Goal: Check status

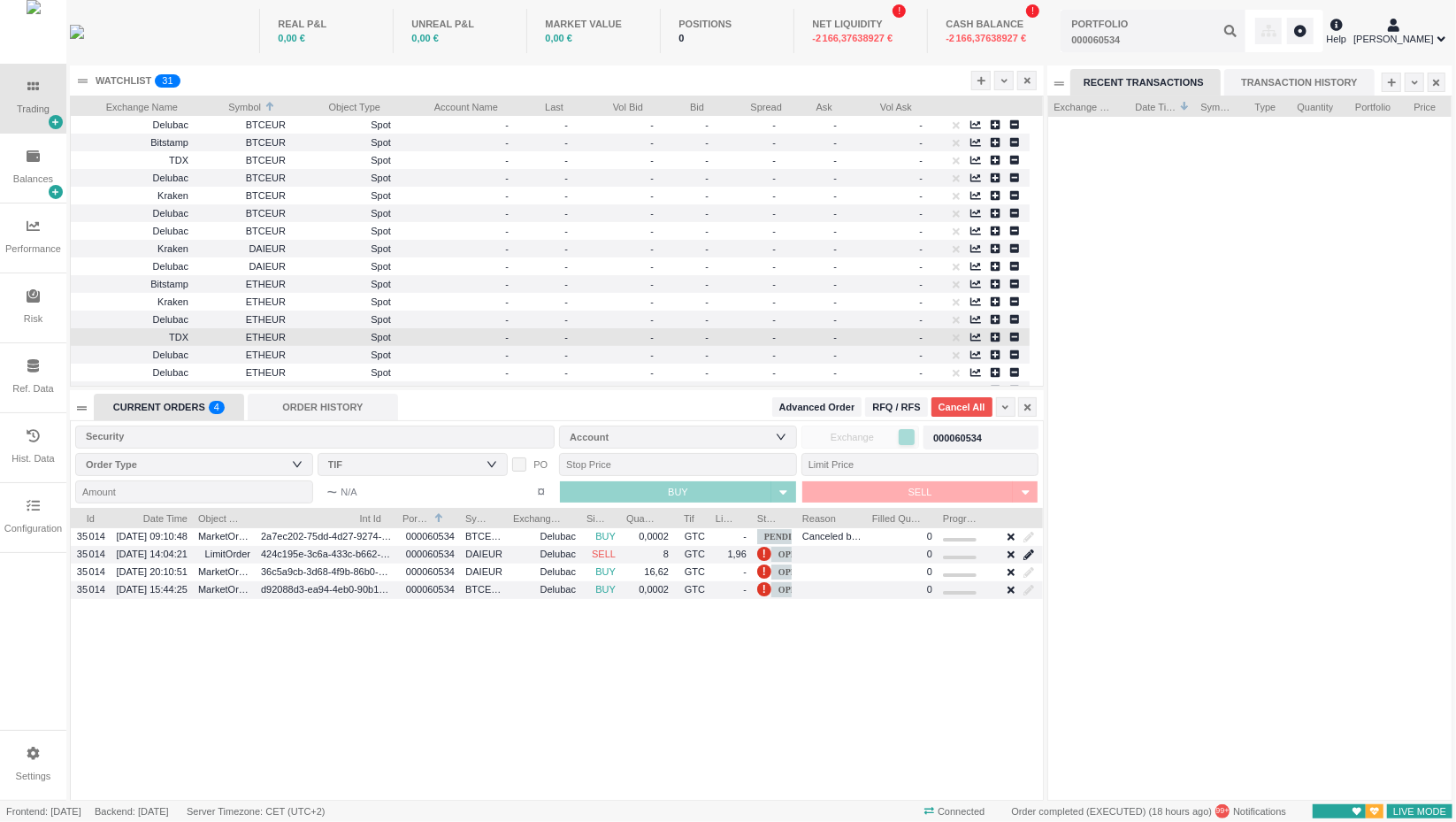
scroll to position [704, 403]
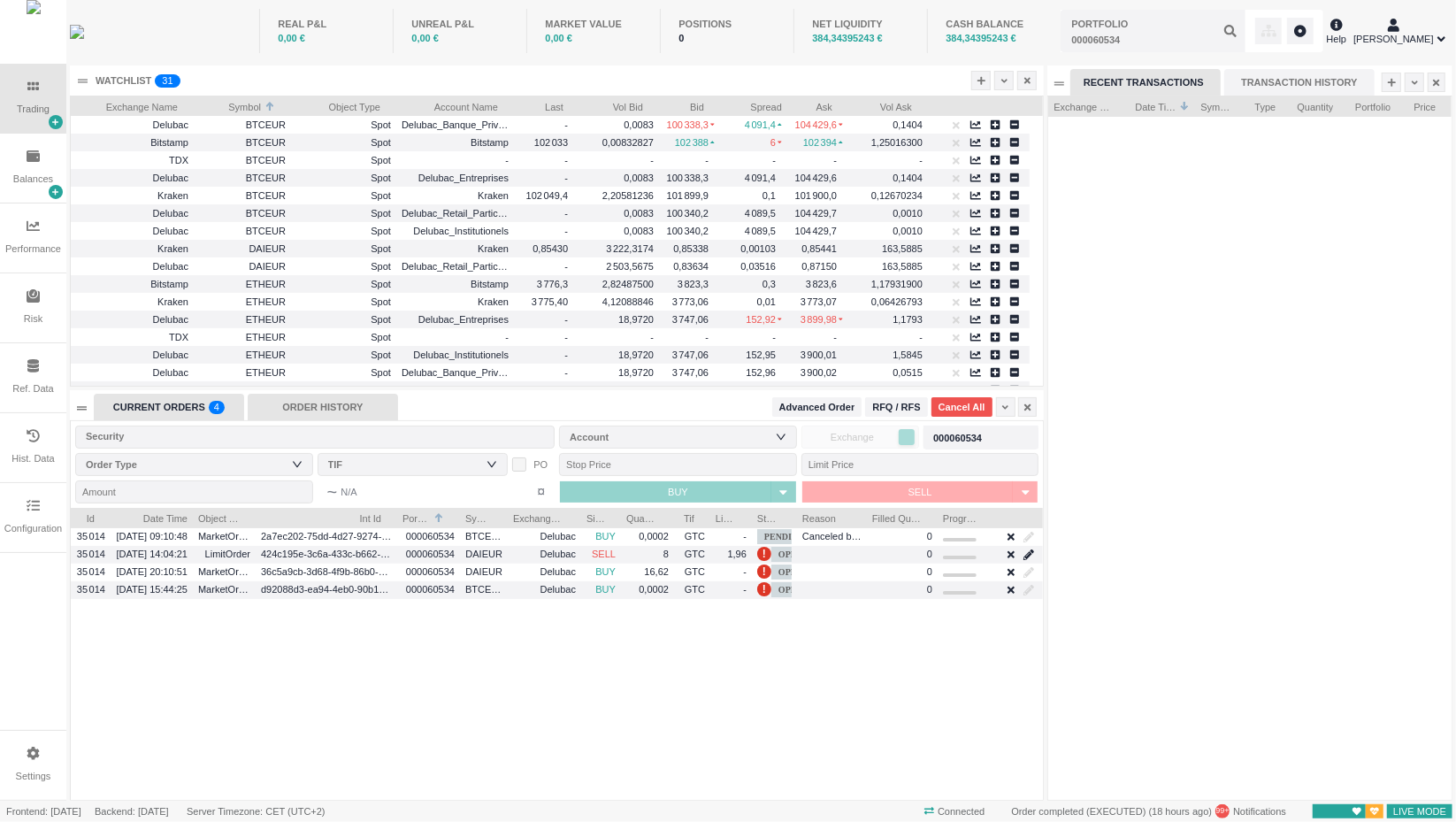
click at [322, 407] on div "ORDER HISTORY" at bounding box center [322, 407] width 150 height 27
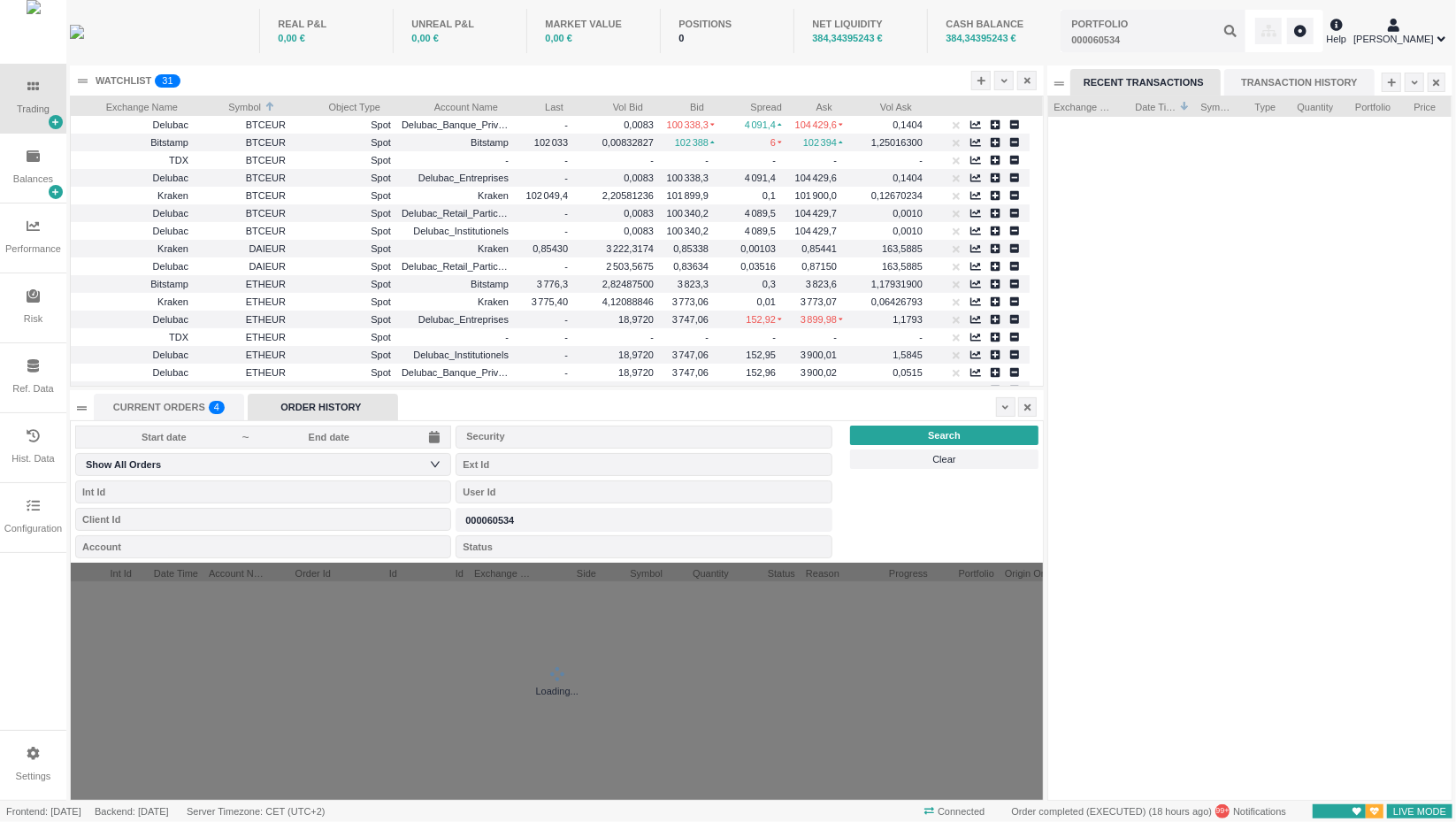
scroll to position [19, 189]
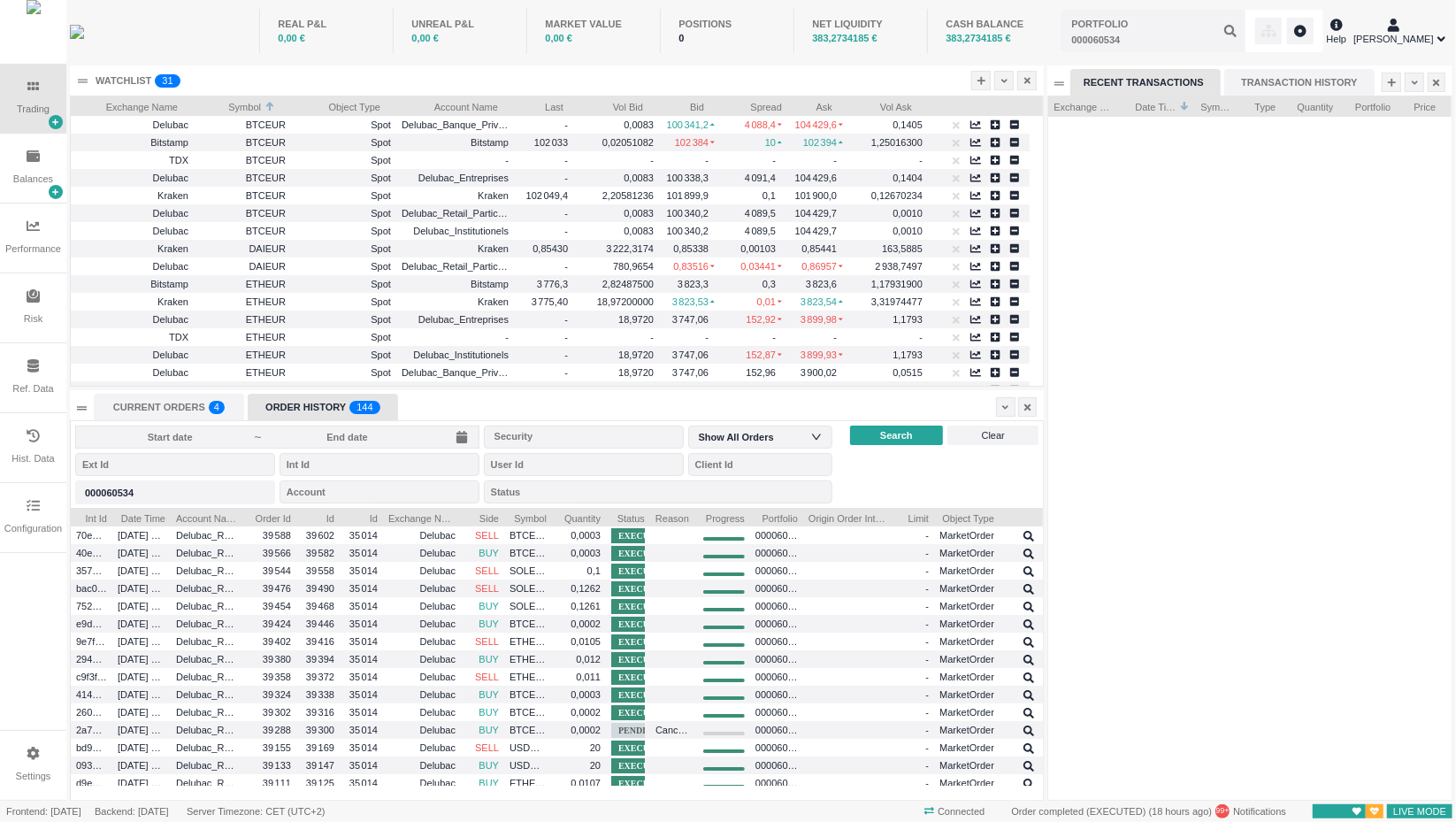
click at [327, 407] on div "ORDER HISTORY 0 1 2 3 4 5 6 7 8 9 0 1 2 3 4 5 6 7 8 9 0 1 2 3 4 5 6 7 8 9 0 1 2…" at bounding box center [322, 407] width 150 height 27
click at [189, 488] on div "Portfolio" at bounding box center [175, 492] width 200 height 23
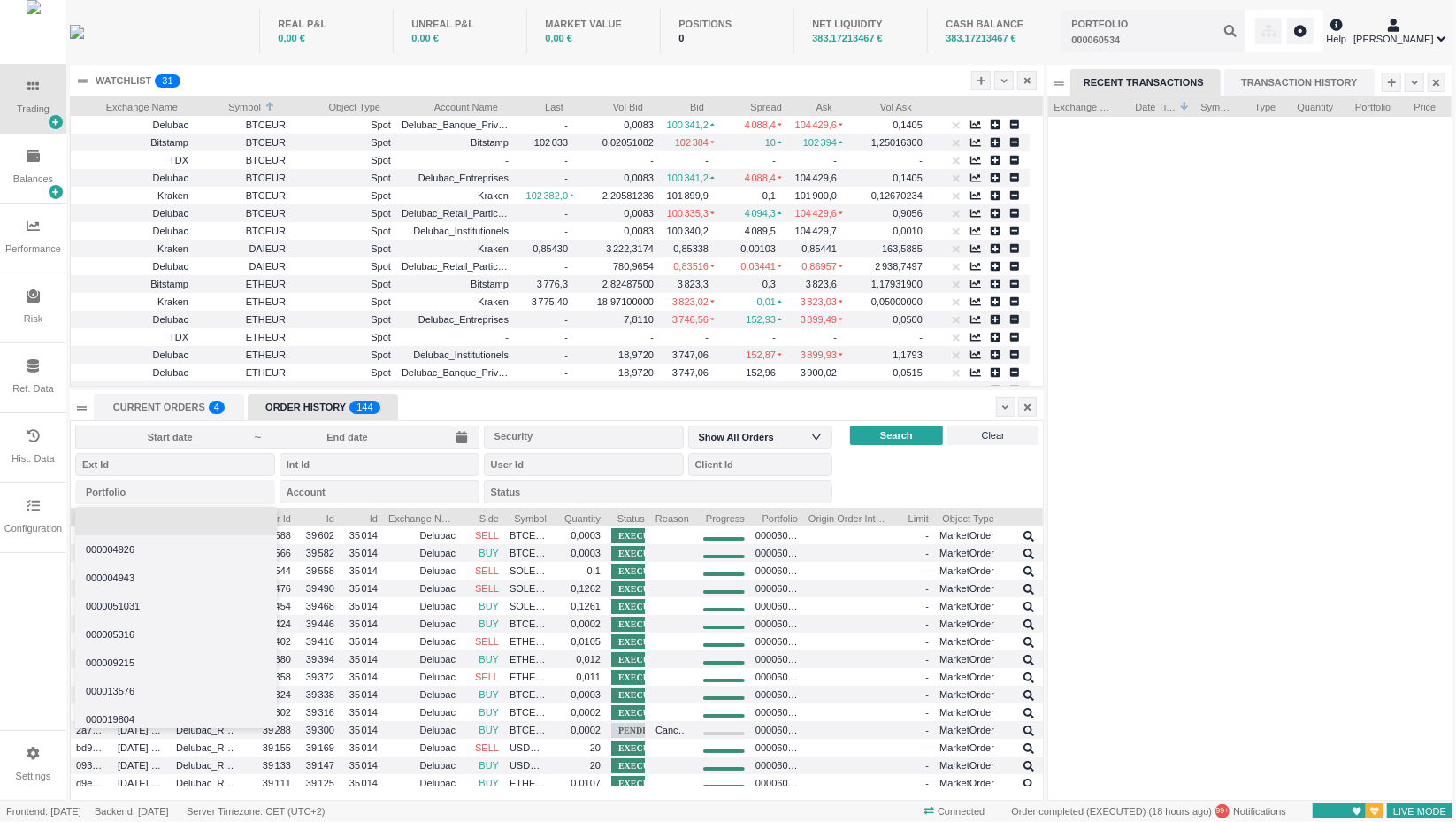
type input "000060534"
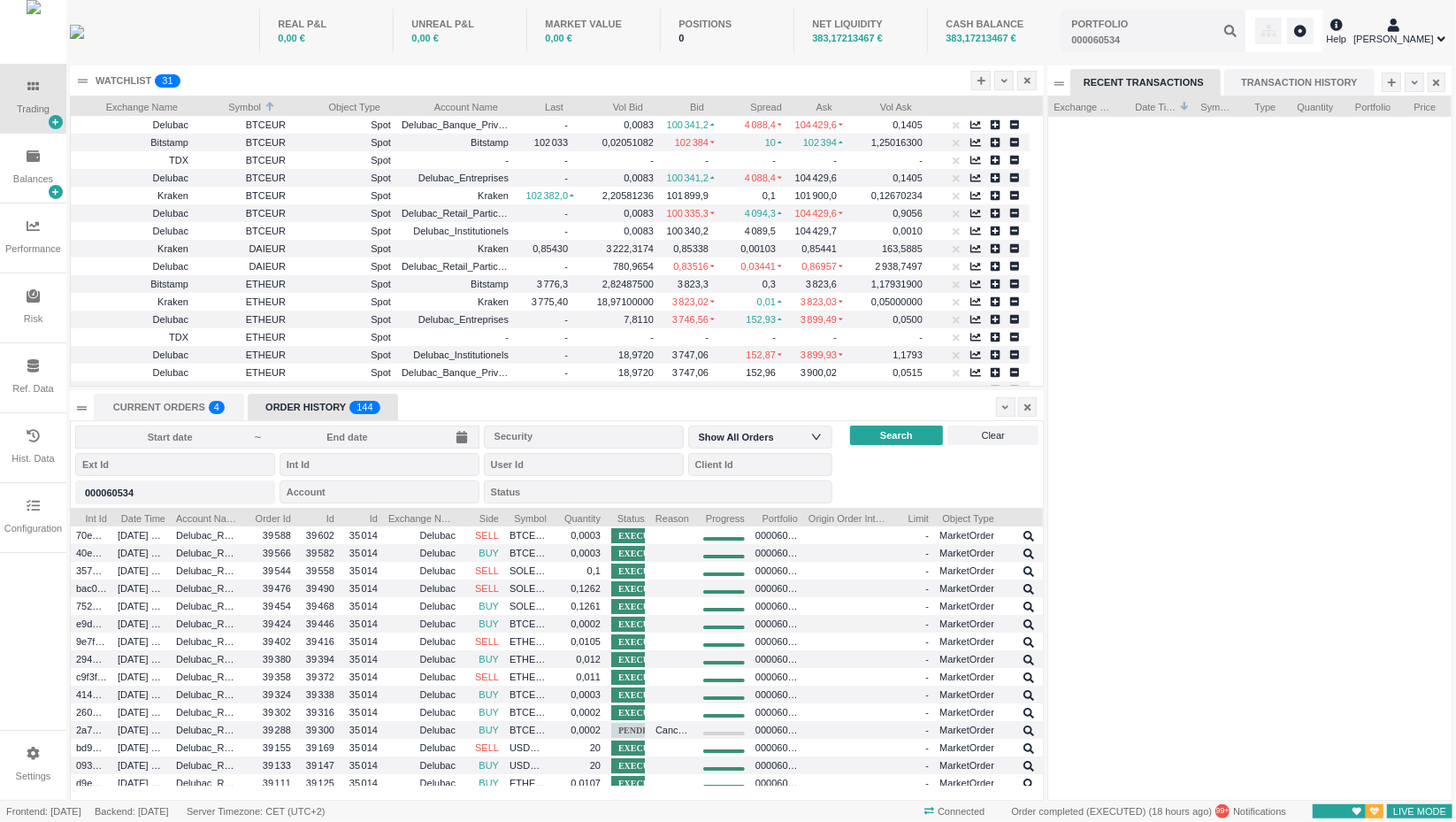
click at [242, 430] on input at bounding box center [169, 437] width 168 height 14
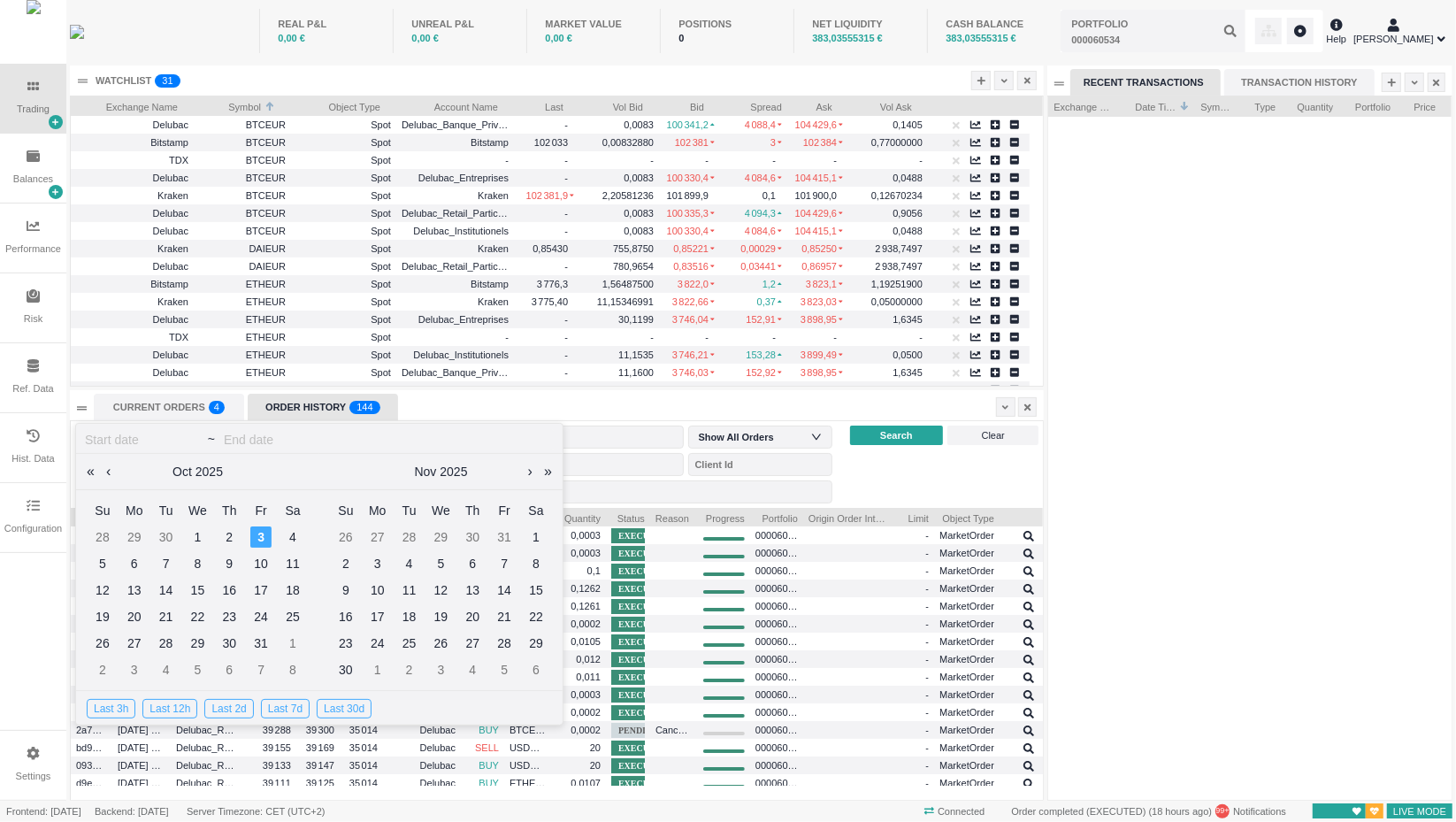
click at [346, 434] on input at bounding box center [389, 439] width 330 height 21
click at [228, 705] on div "Last 2d" at bounding box center [229, 709] width 49 height 20
type input "[DATE]"
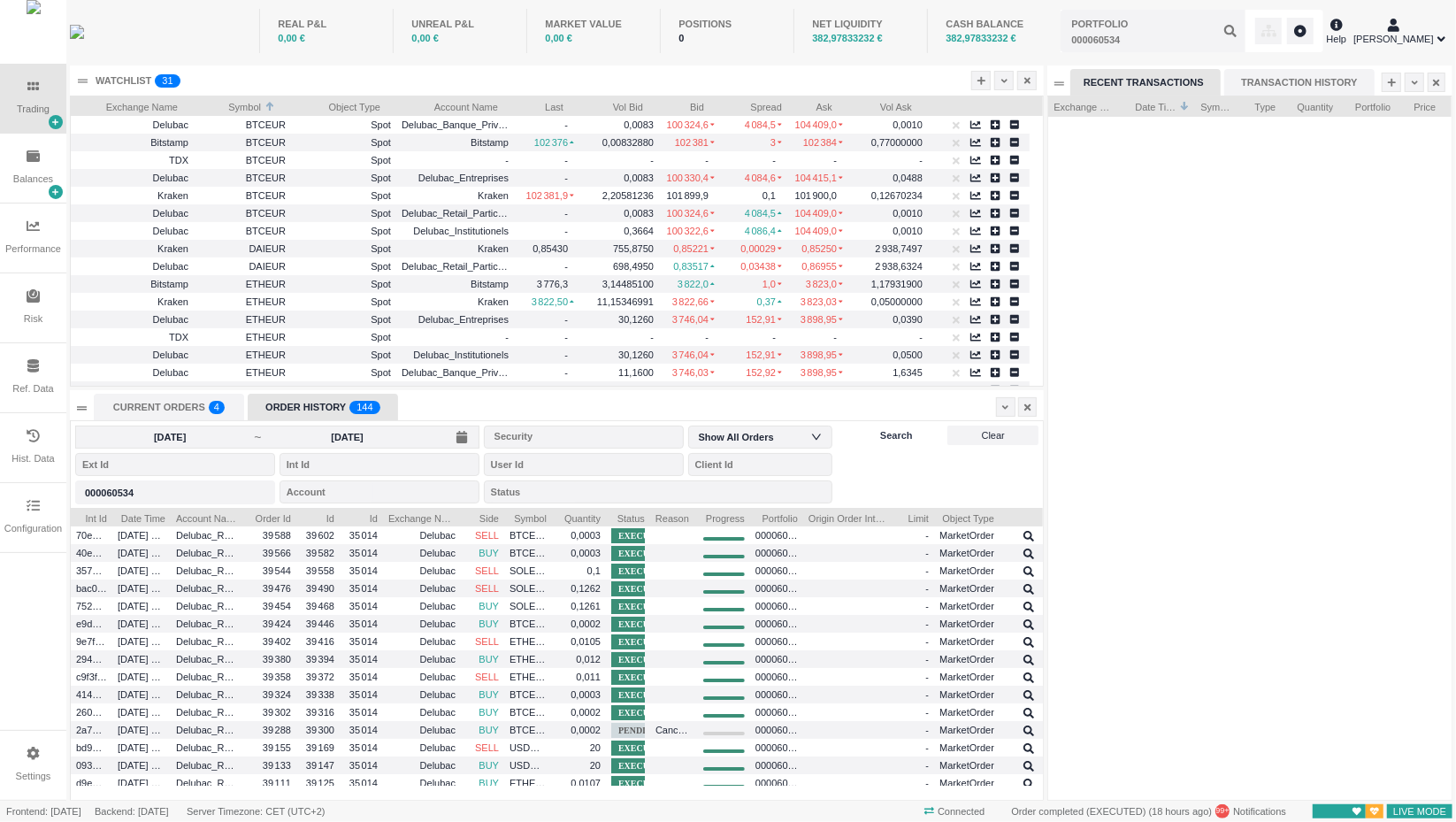
click at [892, 440] on span "Search" at bounding box center [896, 435] width 33 height 15
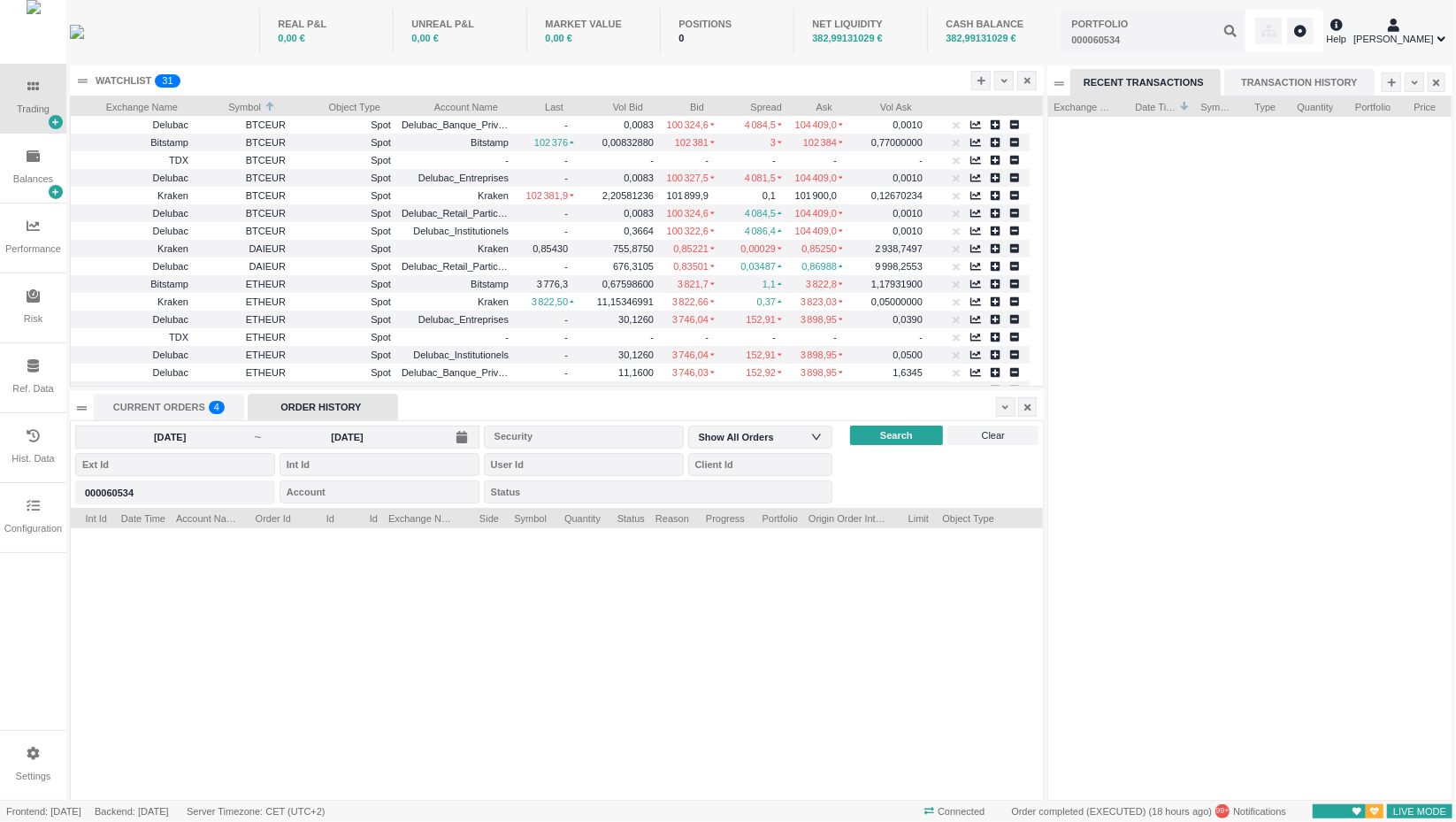
click at [227, 505] on div "000060534 000060534" at bounding box center [175, 493] width 200 height 28
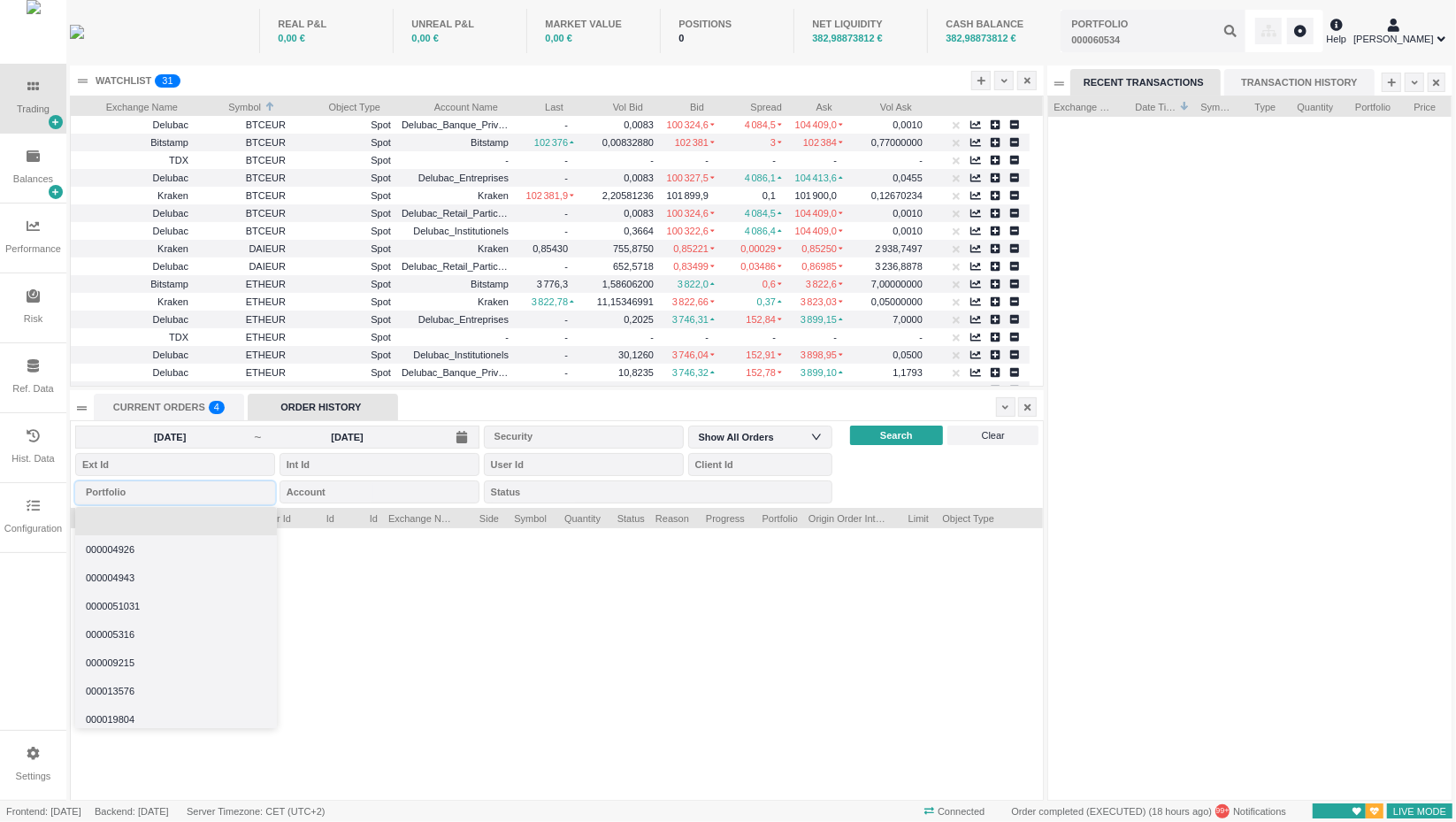
click at [187, 513] on li at bounding box center [176, 521] width 202 height 28
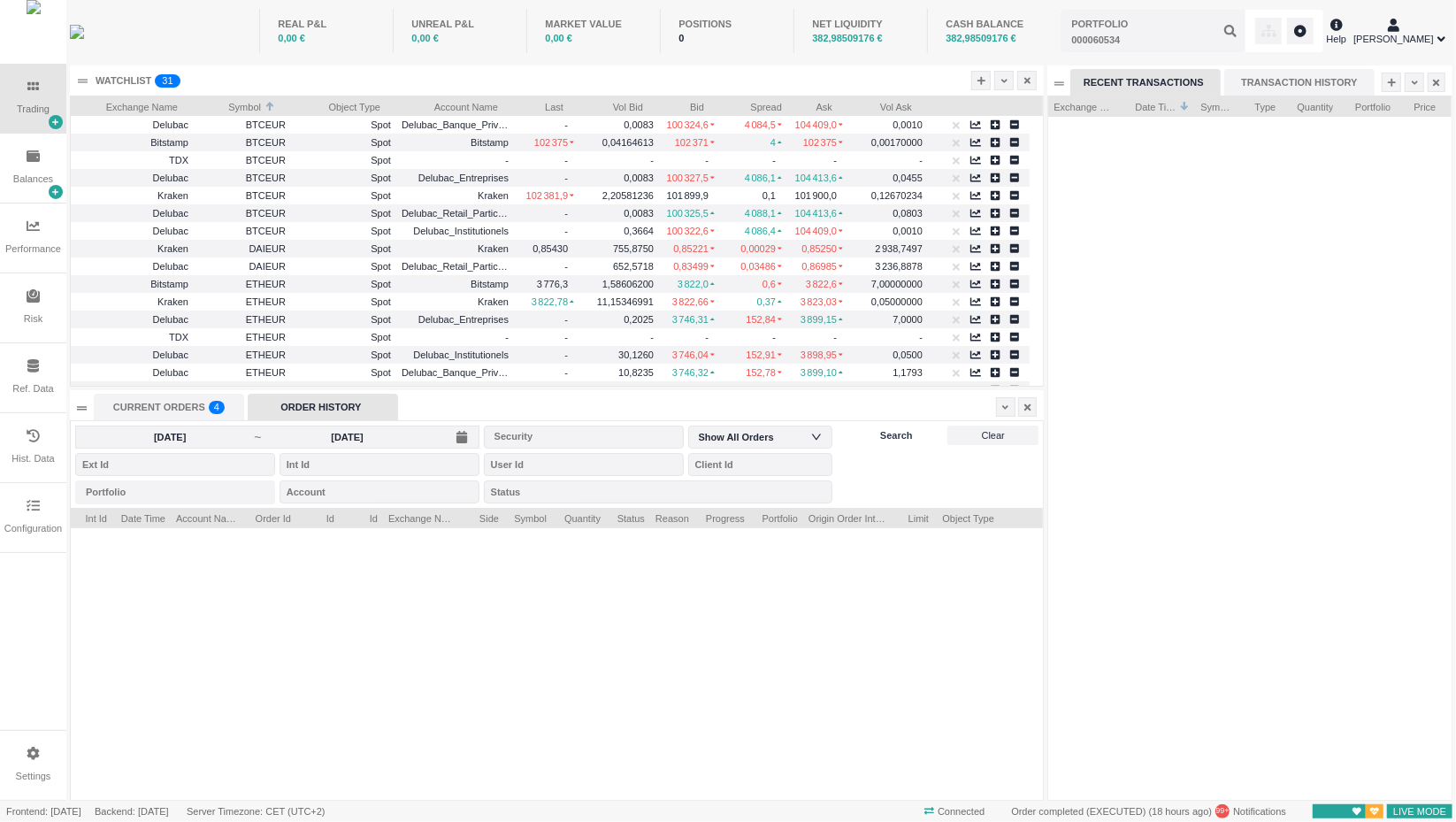
click at [901, 431] on span "Search" at bounding box center [896, 435] width 33 height 15
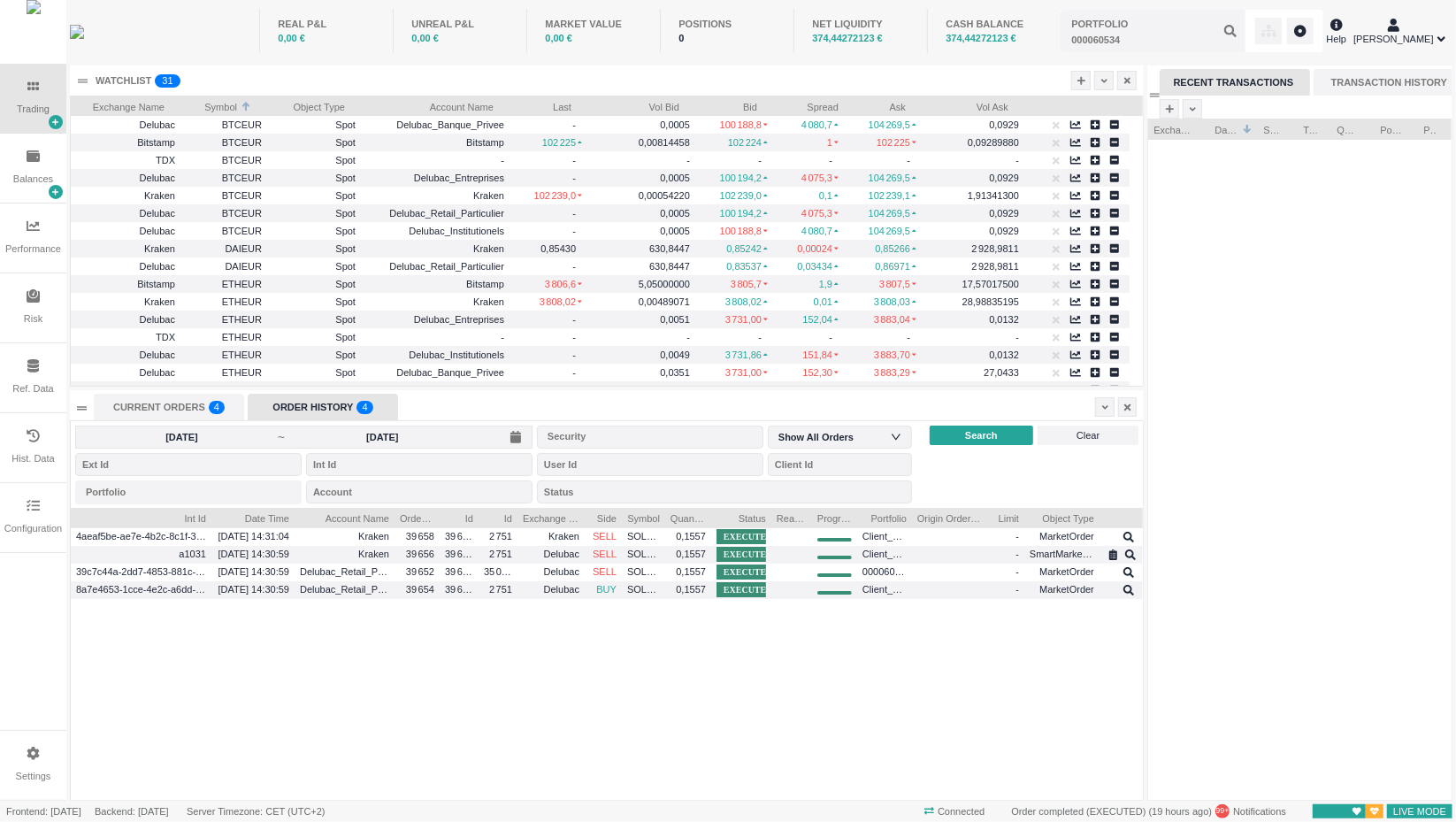
scroll to position [292, 1073]
